Goal: Task Accomplishment & Management: Manage account settings

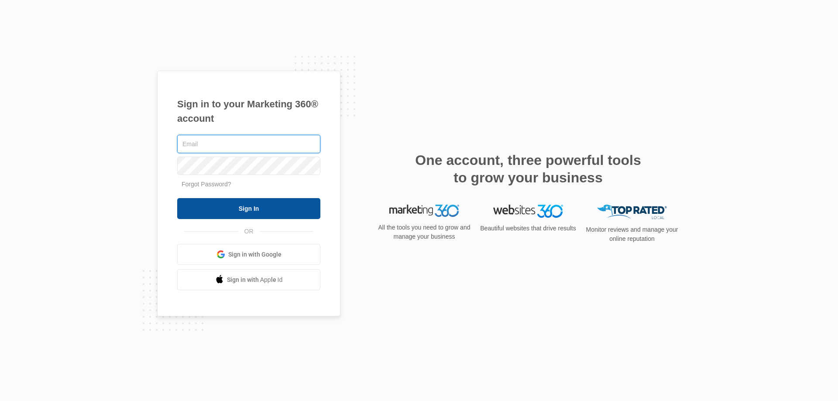
type input "[EMAIL_ADDRESS][DOMAIN_NAME]"
click at [228, 199] on input "Sign In" at bounding box center [248, 208] width 143 height 21
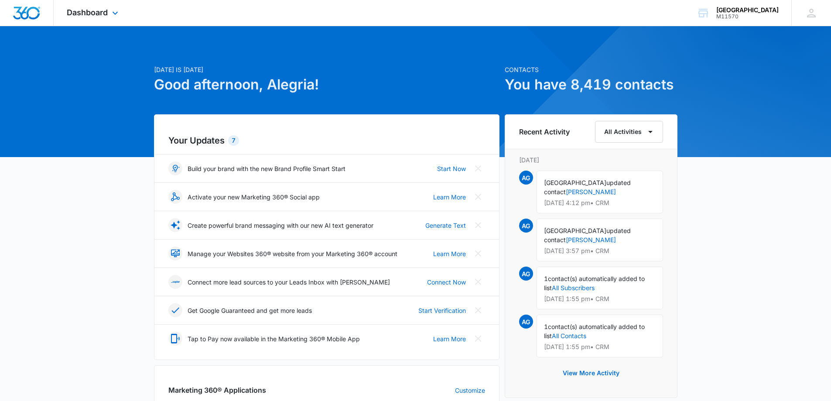
click at [91, 6] on div "Dashboard Apps Reputation Websites Forms CRM Email Social Shop Payments POS Con…" at bounding box center [94, 13] width 80 height 26
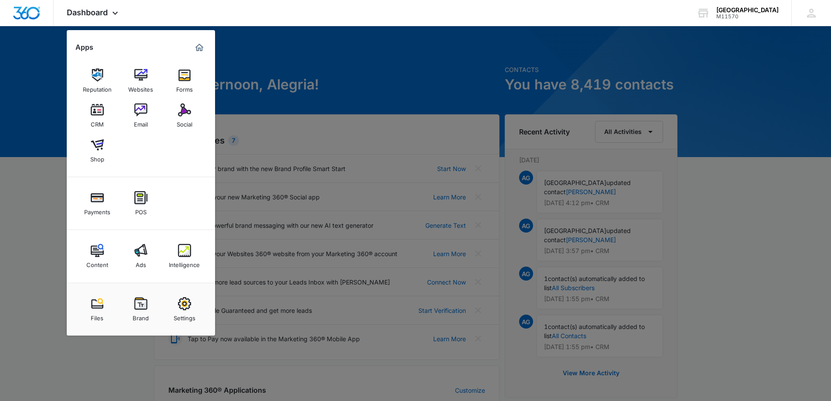
click at [93, 114] on img at bounding box center [97, 109] width 13 height 13
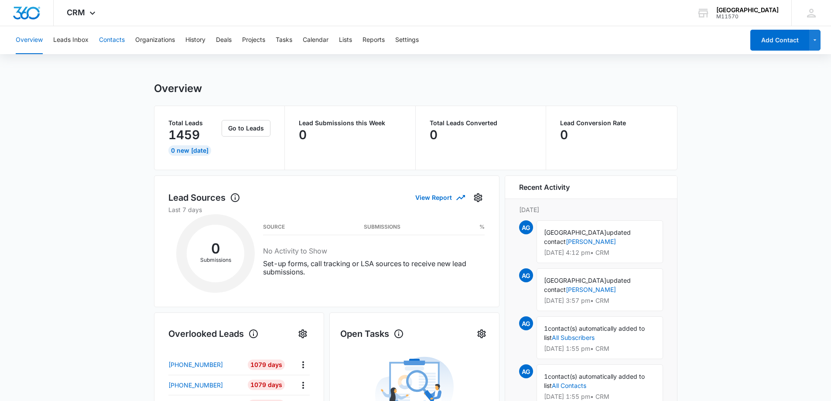
click at [113, 45] on button "Contacts" at bounding box center [112, 40] width 26 height 28
